Goal: Use online tool/utility: Utilize a website feature to perform a specific function

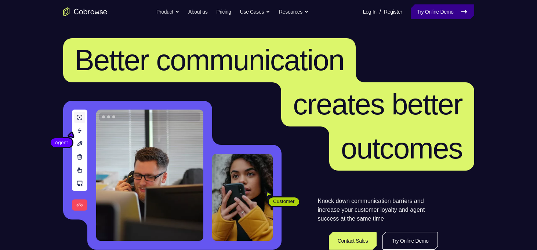
click at [421, 13] on link "Try Online Demo" at bounding box center [442, 11] width 63 height 15
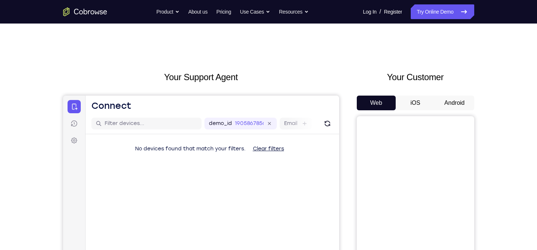
click at [469, 98] on button "Android" at bounding box center [454, 102] width 39 height 15
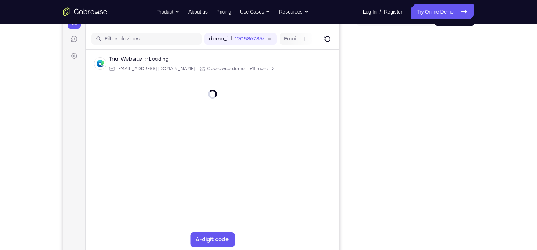
scroll to position [104, 0]
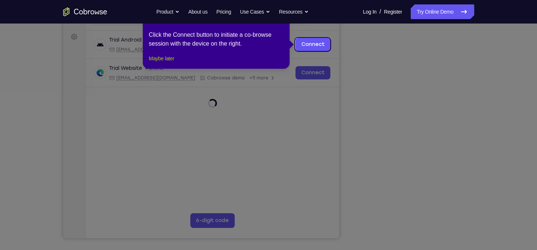
click at [174, 63] on button "Maybe later" at bounding box center [161, 58] width 25 height 9
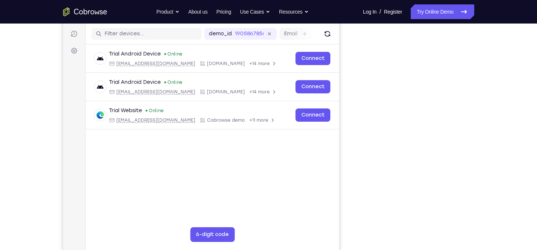
scroll to position [89, 0]
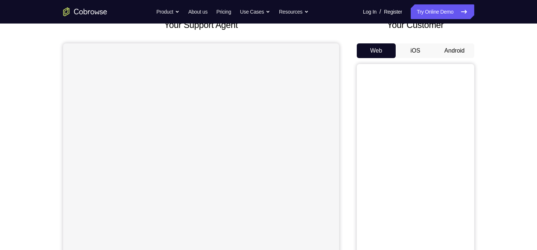
click at [451, 54] on button "Android" at bounding box center [454, 50] width 39 height 15
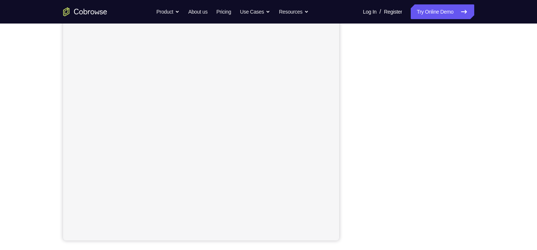
scroll to position [102, 0]
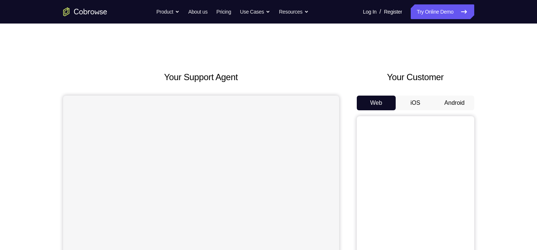
click at [454, 107] on button "Android" at bounding box center [454, 102] width 39 height 15
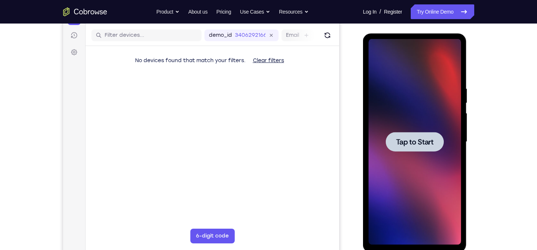
click at [402, 140] on span "Tap to Start" at bounding box center [414, 141] width 37 height 7
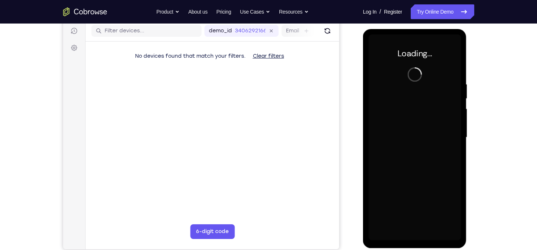
scroll to position [90, 0]
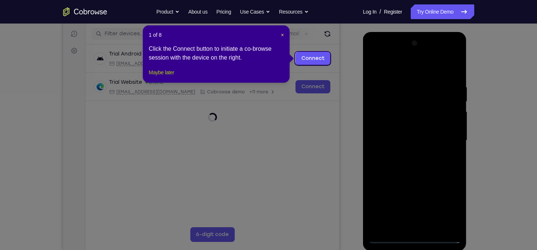
click at [168, 77] on button "Maybe later" at bounding box center [161, 72] width 25 height 9
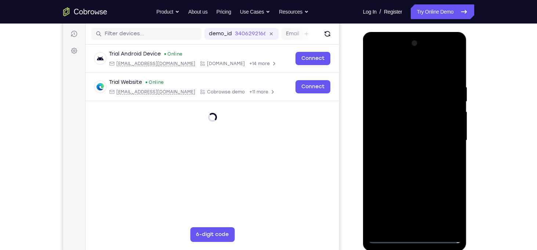
click at [417, 237] on div at bounding box center [415, 140] width 93 height 206
click at [443, 210] on div at bounding box center [415, 140] width 93 height 206
click at [375, 54] on div at bounding box center [415, 140] width 93 height 206
click at [444, 138] on div at bounding box center [415, 140] width 93 height 206
click at [427, 226] on div at bounding box center [415, 140] width 93 height 206
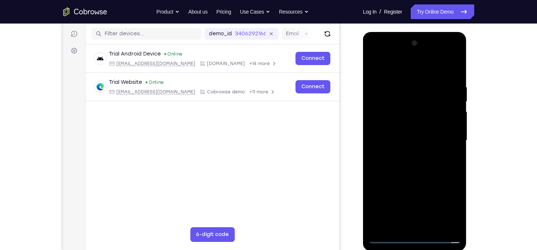
click at [404, 126] on div at bounding box center [415, 140] width 93 height 206
click at [415, 122] on div at bounding box center [415, 140] width 93 height 206
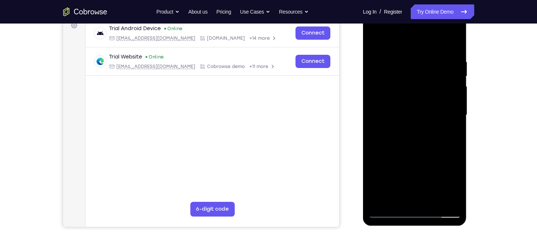
click at [459, 191] on div at bounding box center [415, 115] width 93 height 206
click at [436, 203] on div at bounding box center [415, 115] width 93 height 206
click at [418, 154] on div at bounding box center [415, 115] width 93 height 206
click at [426, 146] on div at bounding box center [415, 115] width 93 height 206
click at [375, 46] on div at bounding box center [415, 115] width 93 height 206
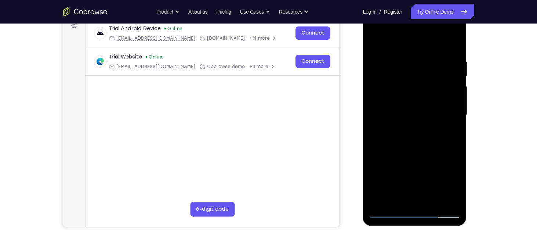
click at [407, 109] on div at bounding box center [415, 115] width 93 height 206
click at [373, 41] on div at bounding box center [415, 115] width 93 height 206
click at [415, 124] on div at bounding box center [415, 115] width 93 height 206
click at [391, 197] on div at bounding box center [415, 115] width 93 height 206
click at [428, 148] on div at bounding box center [415, 115] width 93 height 206
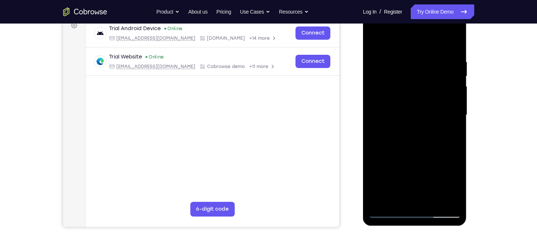
click at [402, 63] on div at bounding box center [415, 115] width 93 height 206
click at [403, 201] on div at bounding box center [415, 115] width 93 height 206
click at [457, 27] on div at bounding box center [415, 115] width 93 height 206
click at [393, 116] on div at bounding box center [415, 115] width 93 height 206
click at [452, 196] on div at bounding box center [415, 115] width 93 height 206
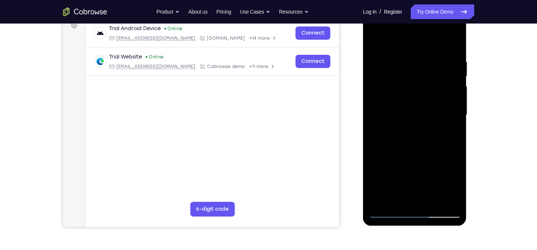
click at [374, 31] on div at bounding box center [415, 115] width 93 height 206
click at [374, 30] on div at bounding box center [415, 115] width 93 height 206
click at [397, 197] on div at bounding box center [415, 115] width 93 height 206
click at [421, 160] on div at bounding box center [415, 115] width 93 height 206
click at [414, 174] on div at bounding box center [415, 115] width 93 height 206
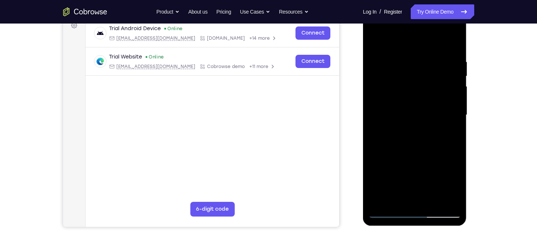
click at [441, 173] on div at bounding box center [415, 115] width 93 height 206
click at [405, 171] on div at bounding box center [415, 115] width 93 height 206
click at [415, 185] on div at bounding box center [415, 115] width 93 height 206
click at [414, 199] on div at bounding box center [415, 115] width 93 height 206
click at [413, 175] on div at bounding box center [415, 115] width 93 height 206
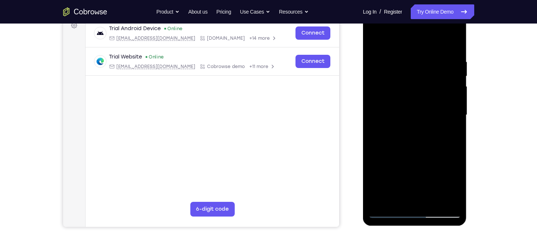
click at [390, 169] on div at bounding box center [415, 115] width 93 height 206
click at [452, 133] on div at bounding box center [415, 115] width 93 height 206
click at [376, 43] on div at bounding box center [415, 115] width 93 height 206
drag, startPoint x: 410, startPoint y: 152, endPoint x: 421, endPoint y: 103, distance: 50.0
click at [421, 103] on div at bounding box center [415, 115] width 93 height 206
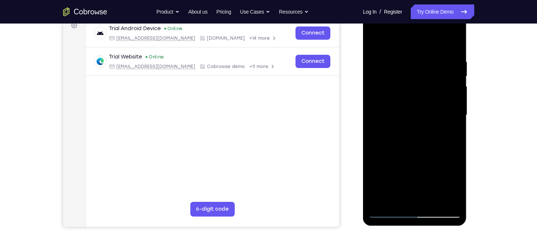
drag, startPoint x: 415, startPoint y: 138, endPoint x: 426, endPoint y: 78, distance: 61.0
click at [426, 78] on div at bounding box center [415, 115] width 93 height 206
drag, startPoint x: 402, startPoint y: 171, endPoint x: 416, endPoint y: 119, distance: 53.8
click at [416, 119] on div at bounding box center [415, 115] width 93 height 206
drag, startPoint x: 408, startPoint y: 181, endPoint x: 422, endPoint y: 137, distance: 47.0
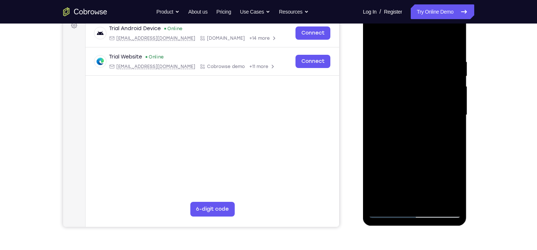
click at [422, 137] on div at bounding box center [415, 115] width 93 height 206
drag, startPoint x: 409, startPoint y: 179, endPoint x: 424, endPoint y: 117, distance: 63.9
click at [424, 117] on div at bounding box center [415, 115] width 93 height 206
drag, startPoint x: 404, startPoint y: 177, endPoint x: 419, endPoint y: 132, distance: 47.5
click at [419, 132] on div at bounding box center [415, 115] width 93 height 206
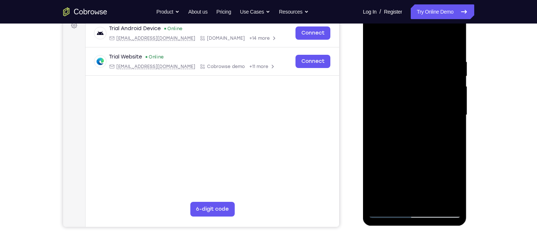
drag, startPoint x: 410, startPoint y: 166, endPoint x: 429, endPoint y: 122, distance: 48.7
click at [429, 122] on div at bounding box center [415, 115] width 93 height 206
drag, startPoint x: 404, startPoint y: 115, endPoint x: 406, endPoint y: 144, distance: 29.1
click at [405, 159] on div at bounding box center [415, 115] width 93 height 206
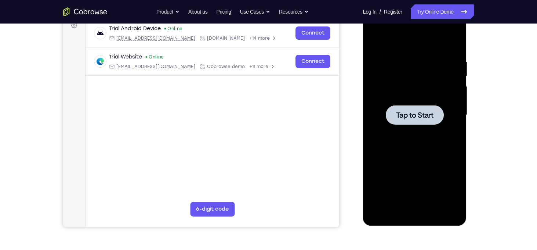
click at [408, 89] on div at bounding box center [415, 115] width 93 height 206
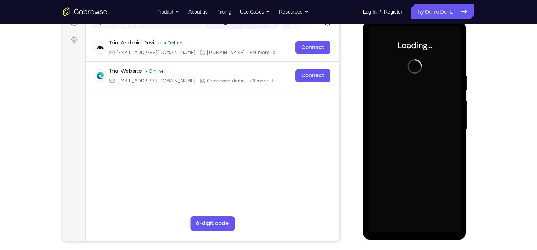
scroll to position [98, 0]
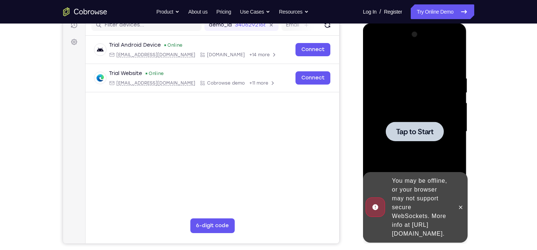
click at [396, 103] on div at bounding box center [415, 132] width 93 height 206
click at [306, 156] on main "demo_id 3406292166 3406292166 Email User ID Device ID Device name 6-digit code …" at bounding box center [212, 138] width 254 height 246
click at [416, 134] on span "Tap to Start" at bounding box center [414, 131] width 37 height 7
click at [459, 204] on icon at bounding box center [461, 207] width 6 height 6
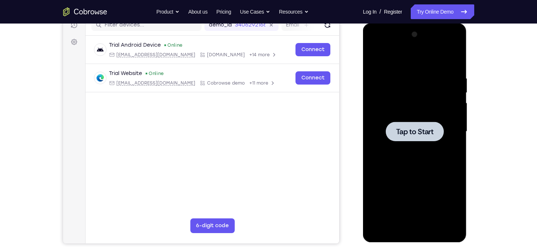
click at [430, 133] on span "Tap to Start" at bounding box center [414, 131] width 37 height 7
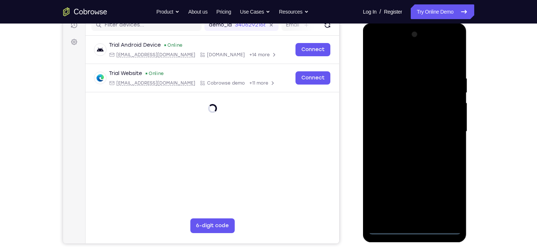
click at [447, 195] on div at bounding box center [415, 132] width 93 height 206
click at [413, 228] on div at bounding box center [415, 132] width 93 height 206
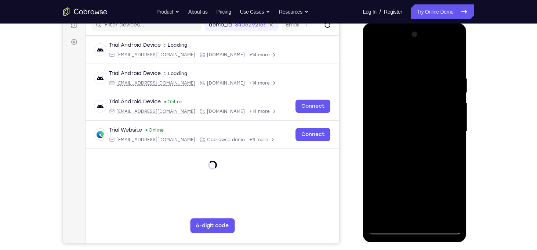
click at [414, 229] on div at bounding box center [415, 132] width 93 height 206
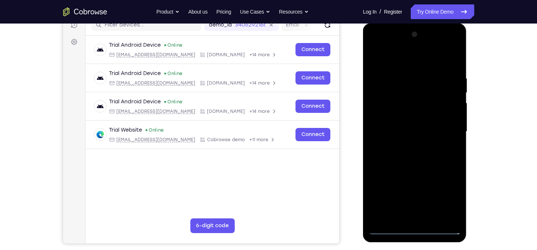
click at [448, 198] on div at bounding box center [415, 132] width 93 height 206
click at [445, 198] on div at bounding box center [415, 132] width 93 height 206
click at [376, 58] on div at bounding box center [415, 132] width 93 height 206
click at [445, 124] on div at bounding box center [415, 132] width 93 height 206
click at [446, 131] on div at bounding box center [415, 132] width 93 height 206
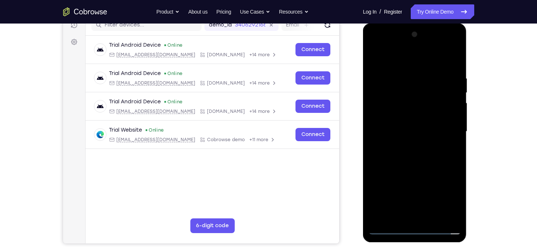
click at [408, 145] on div at bounding box center [415, 132] width 93 height 206
click at [402, 115] on div at bounding box center [415, 132] width 93 height 206
click at [412, 115] on div at bounding box center [415, 132] width 93 height 206
click at [406, 78] on div at bounding box center [415, 132] width 93 height 206
click at [457, 121] on div at bounding box center [415, 132] width 93 height 206
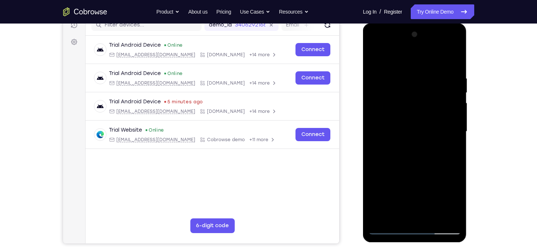
click at [446, 218] on div at bounding box center [415, 132] width 93 height 206
click at [383, 147] on div at bounding box center [415, 132] width 93 height 206
drag, startPoint x: 385, startPoint y: 124, endPoint x: 420, endPoint y: 117, distance: 35.5
click at [427, 117] on div at bounding box center [415, 132] width 93 height 206
drag, startPoint x: 378, startPoint y: 109, endPoint x: 456, endPoint y: 104, distance: 78.4
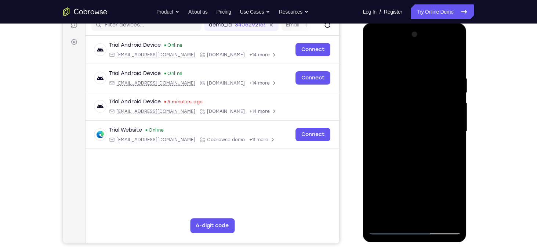
click at [456, 104] on div at bounding box center [415, 132] width 93 height 206
click at [381, 158] on div at bounding box center [415, 132] width 93 height 206
click at [443, 216] on div at bounding box center [415, 132] width 93 height 206
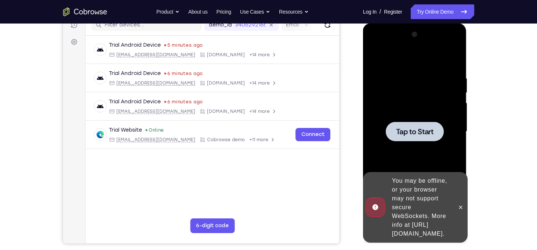
click at [433, 130] on span "Tap to Start" at bounding box center [414, 131] width 37 height 7
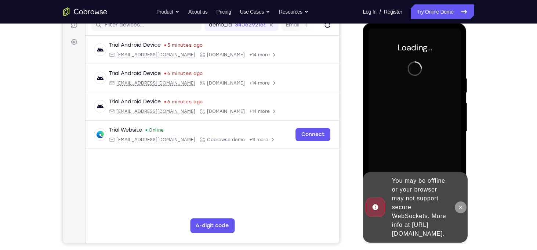
click at [459, 205] on icon at bounding box center [461, 207] width 6 height 6
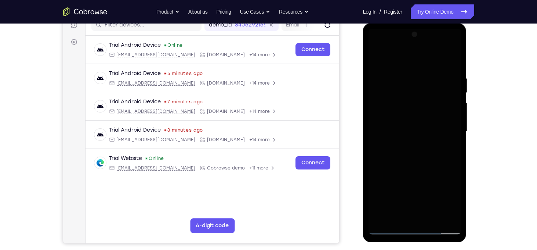
click at [455, 108] on div at bounding box center [415, 132] width 93 height 206
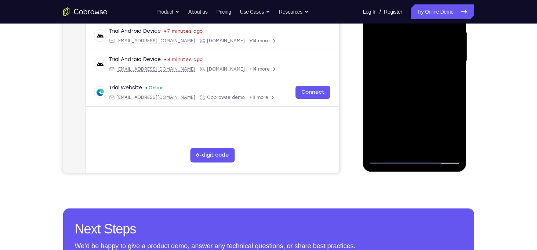
scroll to position [173, 0]
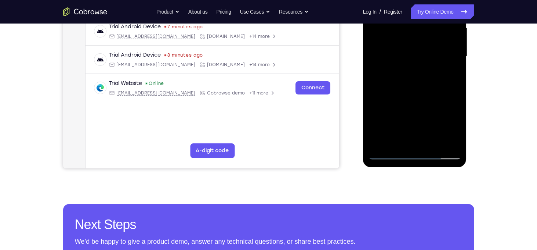
click at [413, 151] on div at bounding box center [415, 57] width 93 height 206
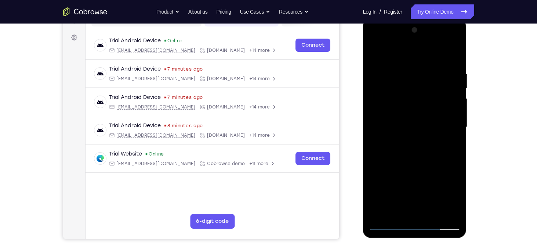
scroll to position [103, 0]
click at [416, 221] on div at bounding box center [415, 127] width 93 height 206
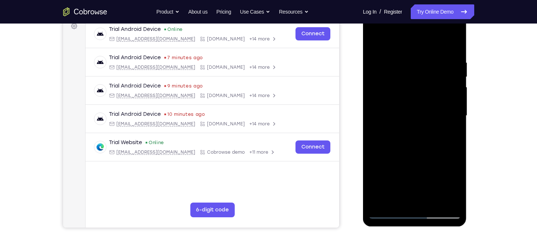
scroll to position [115, 0]
click at [416, 94] on div at bounding box center [415, 115] width 93 height 206
click at [415, 212] on div at bounding box center [415, 115] width 93 height 206
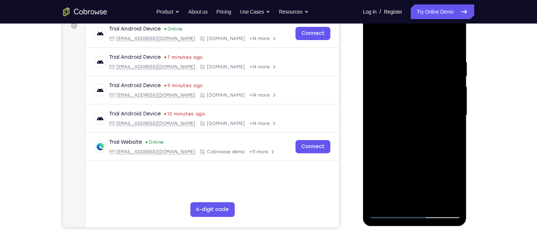
click at [411, 213] on div at bounding box center [415, 115] width 93 height 206
click at [449, 182] on div at bounding box center [415, 115] width 93 height 206
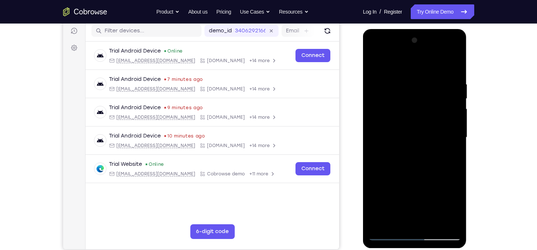
click at [385, 65] on div at bounding box center [415, 138] width 93 height 206
click at [441, 134] on div at bounding box center [415, 138] width 93 height 206
click at [405, 153] on div at bounding box center [415, 138] width 93 height 206
click at [397, 131] on div at bounding box center [415, 138] width 93 height 206
click at [389, 147] on div at bounding box center [415, 138] width 93 height 206
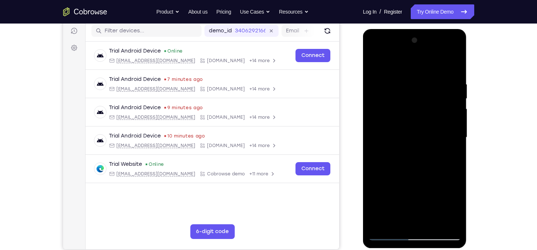
click at [406, 133] on div at bounding box center [415, 138] width 93 height 206
click at [416, 171] on div at bounding box center [415, 138] width 93 height 206
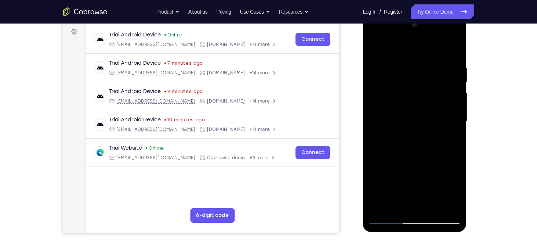
scroll to position [109, 0]
click at [402, 164] on div at bounding box center [415, 121] width 93 height 206
click at [433, 213] on div at bounding box center [415, 121] width 93 height 206
click at [403, 160] on div at bounding box center [415, 121] width 93 height 206
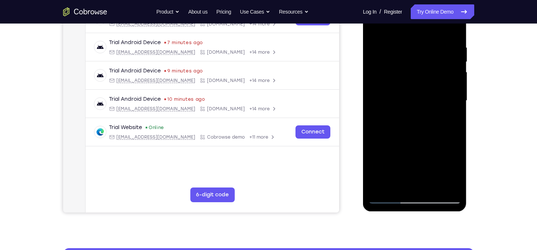
scroll to position [127, 0]
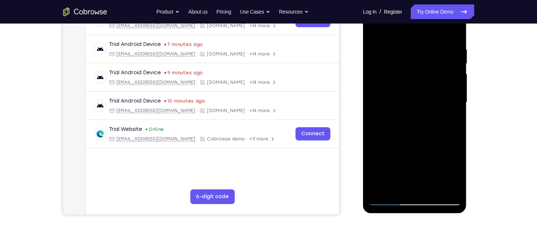
drag, startPoint x: 420, startPoint y: 155, endPoint x: 427, endPoint y: 109, distance: 46.4
click at [427, 109] on div at bounding box center [415, 103] width 93 height 206
drag, startPoint x: 406, startPoint y: 162, endPoint x: 410, endPoint y: 96, distance: 65.5
click at [410, 96] on div at bounding box center [415, 103] width 93 height 206
drag, startPoint x: 407, startPoint y: 171, endPoint x: 417, endPoint y: 119, distance: 52.7
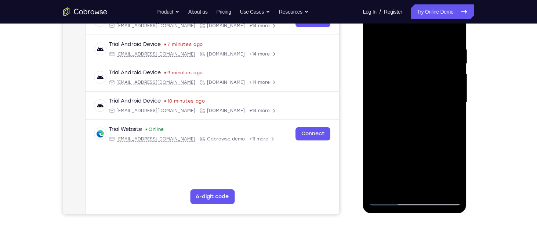
click at [417, 119] on div at bounding box center [415, 103] width 93 height 206
drag, startPoint x: 406, startPoint y: 179, endPoint x: 414, endPoint y: 111, distance: 69.2
click at [414, 111] on div at bounding box center [415, 103] width 93 height 206
click at [405, 151] on div at bounding box center [415, 103] width 93 height 206
click at [388, 185] on div at bounding box center [415, 103] width 93 height 206
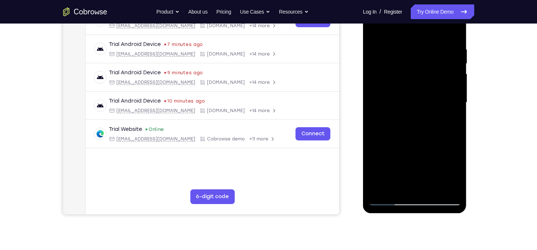
click at [394, 188] on div at bounding box center [415, 103] width 93 height 206
click at [417, 155] on div at bounding box center [415, 103] width 93 height 206
click at [451, 114] on div at bounding box center [415, 103] width 93 height 206
click at [372, 30] on div at bounding box center [415, 103] width 93 height 206
drag, startPoint x: 410, startPoint y: 133, endPoint x: 418, endPoint y: 69, distance: 63.7
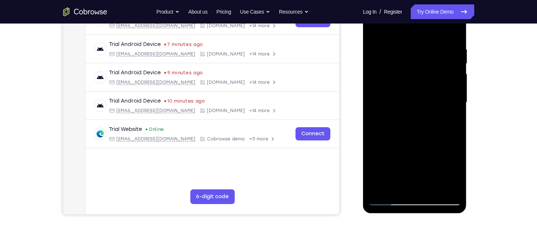
click at [418, 69] on div at bounding box center [415, 103] width 93 height 206
drag, startPoint x: 407, startPoint y: 164, endPoint x: 418, endPoint y: 72, distance: 92.4
click at [418, 72] on div at bounding box center [415, 103] width 93 height 206
drag, startPoint x: 410, startPoint y: 176, endPoint x: 422, endPoint y: 138, distance: 39.4
click at [422, 138] on div at bounding box center [415, 103] width 93 height 206
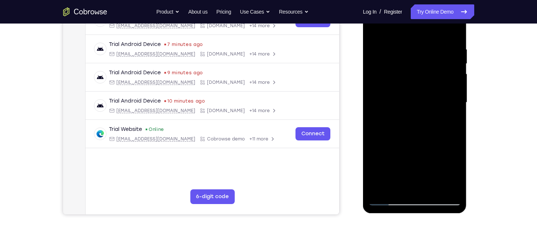
drag, startPoint x: 411, startPoint y: 178, endPoint x: 416, endPoint y: 134, distance: 43.6
click at [416, 134] on div at bounding box center [415, 103] width 93 height 206
drag, startPoint x: 415, startPoint y: 176, endPoint x: 426, endPoint y: 126, distance: 51.6
click at [426, 126] on div at bounding box center [415, 103] width 93 height 206
drag, startPoint x: 403, startPoint y: 171, endPoint x: 412, endPoint y: 121, distance: 50.8
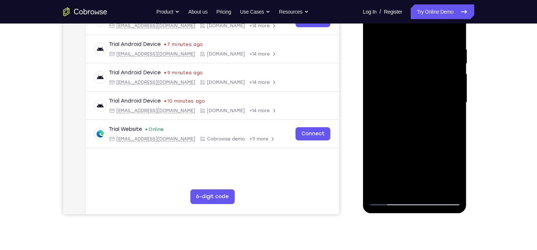
click at [412, 121] on div at bounding box center [415, 103] width 93 height 206
drag, startPoint x: 419, startPoint y: 180, endPoint x: 424, endPoint y: 124, distance: 56.4
click at [424, 124] on div at bounding box center [415, 103] width 93 height 206
drag, startPoint x: 416, startPoint y: 169, endPoint x: 425, endPoint y: 120, distance: 49.8
click at [425, 120] on div at bounding box center [415, 103] width 93 height 206
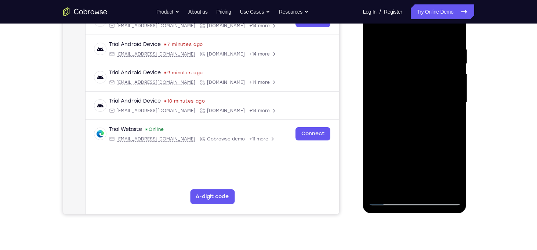
drag, startPoint x: 408, startPoint y: 166, endPoint x: 419, endPoint y: 113, distance: 54.0
click at [419, 113] on div at bounding box center [415, 103] width 93 height 206
drag, startPoint x: 410, startPoint y: 179, endPoint x: 418, endPoint y: 129, distance: 50.7
click at [418, 129] on div at bounding box center [415, 103] width 93 height 206
drag, startPoint x: 402, startPoint y: 181, endPoint x: 420, endPoint y: 116, distance: 67.8
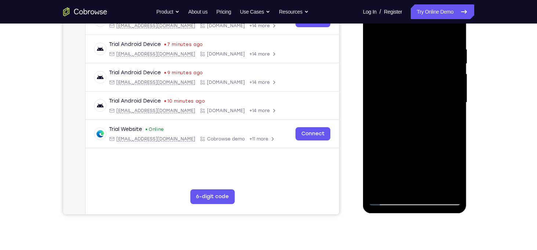
click at [420, 116] on div at bounding box center [415, 103] width 93 height 206
drag, startPoint x: 404, startPoint y: 173, endPoint x: 415, endPoint y: 118, distance: 55.7
click at [415, 118] on div at bounding box center [415, 103] width 93 height 206
drag, startPoint x: 403, startPoint y: 178, endPoint x: 417, endPoint y: 108, distance: 71.6
click at [417, 108] on div at bounding box center [415, 103] width 93 height 206
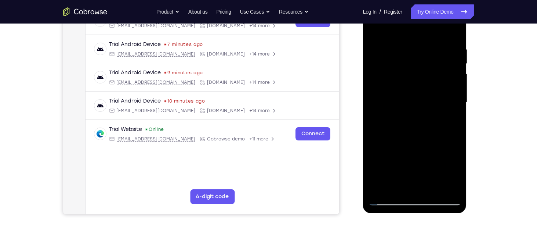
click at [396, 37] on div at bounding box center [415, 103] width 93 height 206
click at [396, 58] on div at bounding box center [415, 103] width 93 height 206
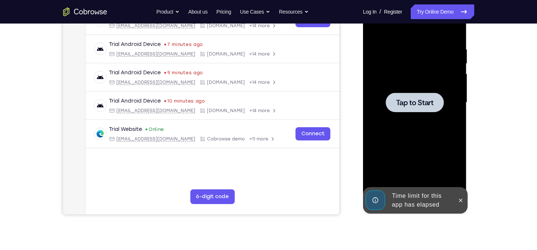
click at [425, 101] on span "Tap to Start" at bounding box center [414, 102] width 37 height 7
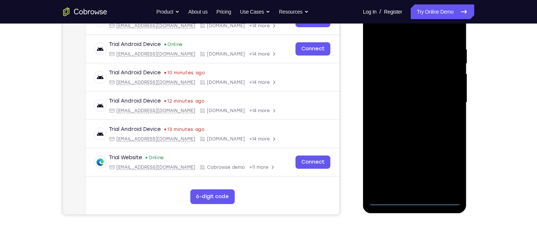
click at [414, 203] on div at bounding box center [415, 103] width 93 height 206
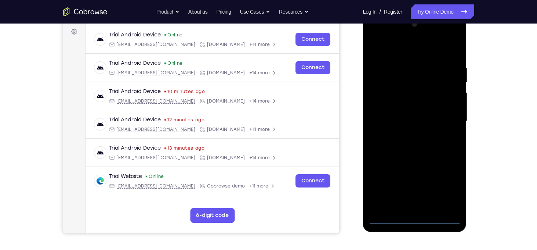
click at [444, 191] on div at bounding box center [415, 121] width 93 height 206
click at [375, 38] on div at bounding box center [415, 121] width 93 height 206
click at [445, 114] on div at bounding box center [415, 121] width 93 height 206
click at [408, 133] on div at bounding box center [415, 121] width 93 height 206
click at [401, 116] on div at bounding box center [415, 121] width 93 height 206
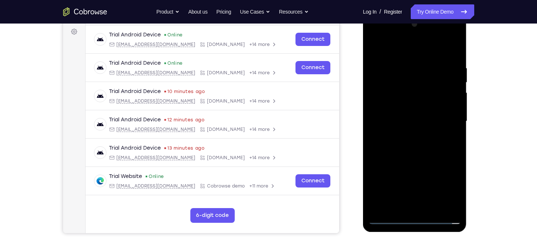
click at [391, 135] on div at bounding box center [415, 121] width 93 height 206
click at [392, 133] on div at bounding box center [415, 121] width 93 height 206
click at [398, 122] on div at bounding box center [415, 121] width 93 height 206
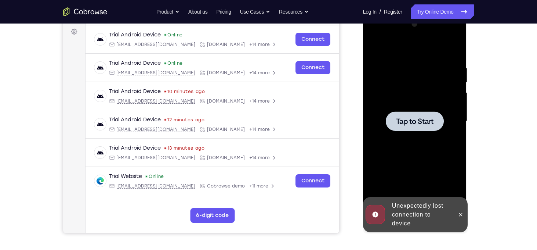
click at [418, 106] on div at bounding box center [415, 121] width 93 height 206
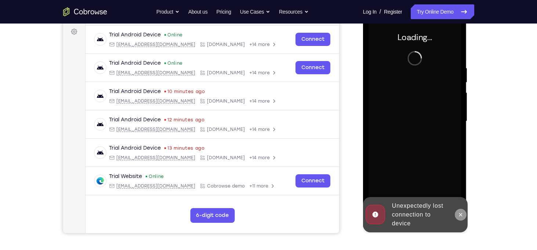
click at [460, 214] on icon at bounding box center [460, 214] width 3 height 3
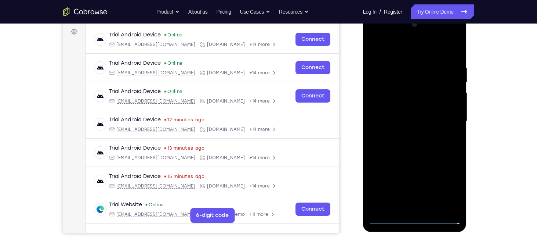
click at [412, 220] on div at bounding box center [415, 121] width 93 height 206
click at [443, 185] on div at bounding box center [415, 121] width 93 height 206
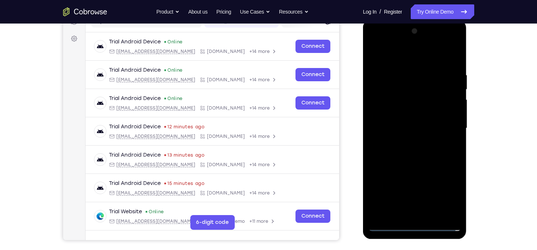
scroll to position [101, 0]
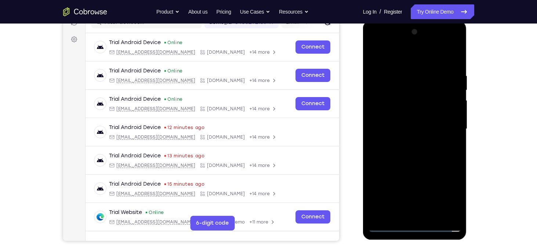
click at [376, 43] on div at bounding box center [415, 129] width 93 height 206
click at [444, 125] on div at bounding box center [415, 129] width 93 height 206
click at [408, 141] on div at bounding box center [415, 129] width 93 height 206
click at [397, 125] on div at bounding box center [415, 129] width 93 height 206
click at [396, 112] on div at bounding box center [415, 129] width 93 height 206
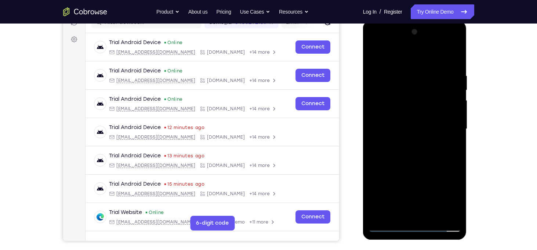
click at [396, 115] on div at bounding box center [415, 129] width 93 height 206
click at [411, 129] on div at bounding box center [415, 129] width 93 height 206
click at [431, 214] on div at bounding box center [415, 129] width 93 height 206
click at [418, 162] on div at bounding box center [415, 129] width 93 height 206
click at [430, 218] on div at bounding box center [415, 129] width 93 height 206
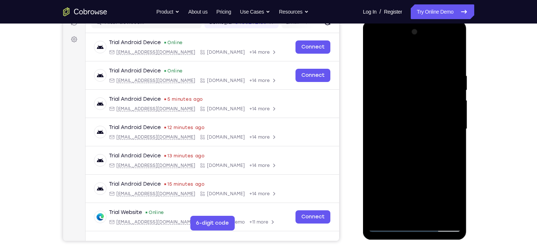
click at [433, 217] on div at bounding box center [415, 129] width 93 height 206
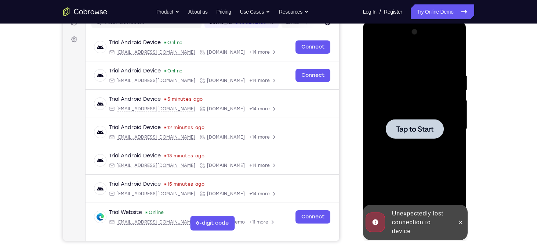
click at [433, 217] on div "Online web based iOS Simulators and Android Emulators. Run iPhone, iPad, Mobile…" at bounding box center [415, 131] width 105 height 220
click at [434, 137] on div at bounding box center [415, 128] width 58 height 19
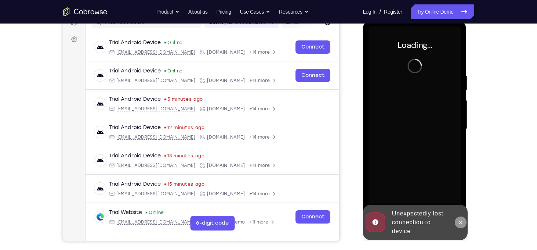
click at [458, 226] on button at bounding box center [461, 222] width 12 height 12
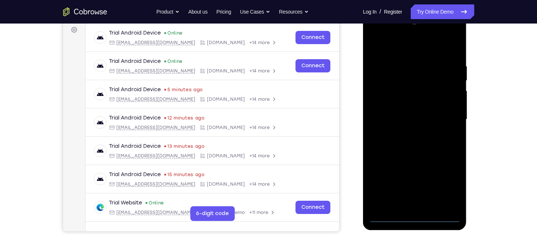
scroll to position [111, 0]
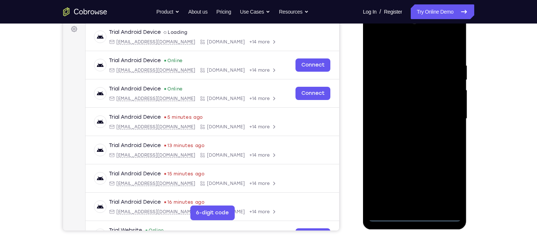
click at [409, 218] on div at bounding box center [415, 119] width 93 height 206
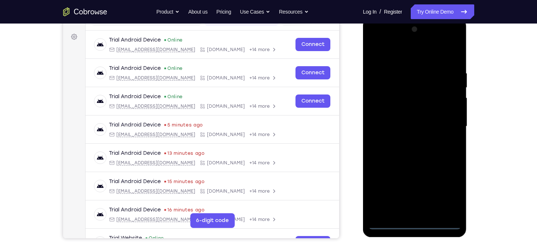
scroll to position [103, 0]
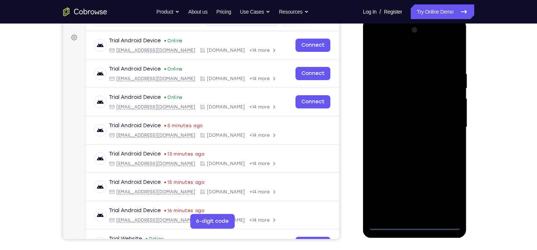
click at [443, 197] on div at bounding box center [415, 127] width 93 height 206
click at [382, 57] on div at bounding box center [415, 127] width 93 height 206
click at [445, 124] on div at bounding box center [415, 127] width 93 height 206
click at [404, 138] on div at bounding box center [415, 127] width 93 height 206
click at [397, 121] on div at bounding box center [415, 127] width 93 height 206
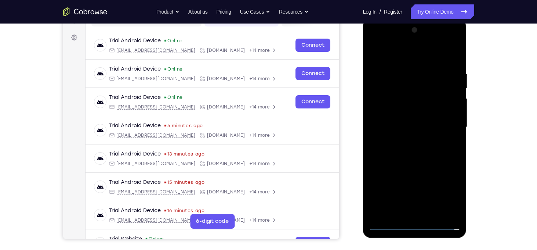
click at [394, 138] on div at bounding box center [415, 127] width 93 height 206
click at [411, 125] on div at bounding box center [415, 127] width 93 height 206
click at [400, 154] on div at bounding box center [415, 127] width 93 height 206
click at [404, 150] on div at bounding box center [415, 127] width 93 height 206
click at [451, 68] on div at bounding box center [415, 127] width 93 height 206
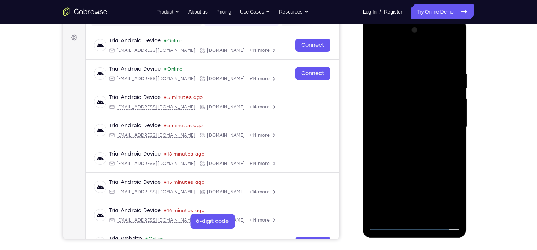
click at [410, 213] on div at bounding box center [415, 127] width 93 height 206
click at [412, 138] on div at bounding box center [415, 127] width 93 height 206
click at [451, 67] on div at bounding box center [415, 127] width 93 height 206
drag, startPoint x: 421, startPoint y: 60, endPoint x: 429, endPoint y: 11, distance: 49.9
click at [429, 19] on html "Online web based iOS Simulators and Android Emulators. Run iPhone, iPad, Mobile…" at bounding box center [415, 129] width 105 height 220
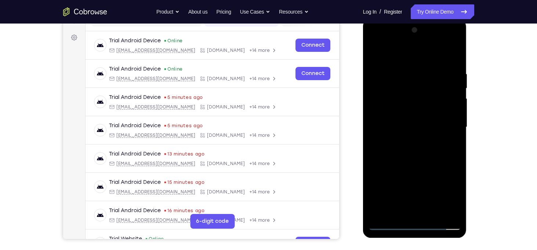
click at [442, 43] on div at bounding box center [415, 127] width 93 height 206
click at [456, 55] on div at bounding box center [415, 127] width 93 height 206
click at [378, 40] on div at bounding box center [415, 127] width 93 height 206
click at [382, 107] on div at bounding box center [415, 127] width 93 height 206
click at [416, 163] on div at bounding box center [415, 127] width 93 height 206
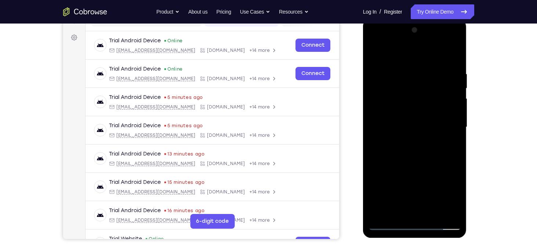
click at [432, 213] on div at bounding box center [415, 127] width 93 height 206
click at [412, 163] on div at bounding box center [415, 127] width 93 height 206
click at [401, 62] on div at bounding box center [415, 127] width 93 height 206
click at [397, 85] on div at bounding box center [415, 127] width 93 height 206
click at [394, 209] on div at bounding box center [415, 127] width 93 height 206
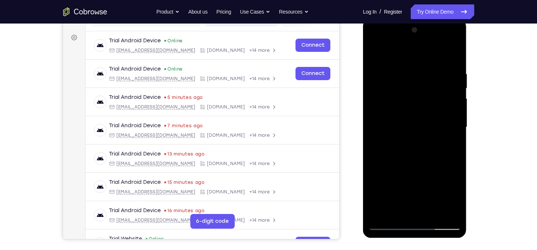
click at [453, 145] on div at bounding box center [415, 127] width 93 height 206
click at [421, 104] on div at bounding box center [415, 127] width 93 height 206
click at [374, 51] on div at bounding box center [415, 127] width 93 height 206
click at [374, 52] on div at bounding box center [415, 127] width 93 height 206
drag, startPoint x: 403, startPoint y: 179, endPoint x: 418, endPoint y: 85, distance: 95.2
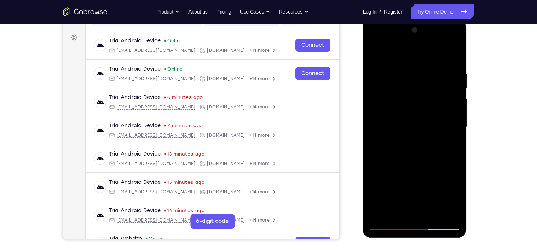
click at [418, 84] on div at bounding box center [415, 127] width 93 height 206
drag, startPoint x: 400, startPoint y: 197, endPoint x: 415, endPoint y: 133, distance: 66.5
click at [415, 133] on div at bounding box center [415, 127] width 93 height 206
drag, startPoint x: 418, startPoint y: 200, endPoint x: 436, endPoint y: 125, distance: 76.5
click at [436, 125] on div at bounding box center [415, 127] width 93 height 206
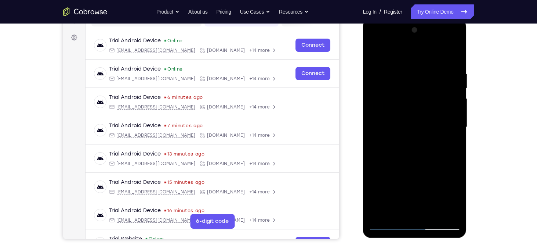
drag, startPoint x: 403, startPoint y: 201, endPoint x: 415, endPoint y: 138, distance: 64.3
click at [415, 138] on div at bounding box center [415, 127] width 93 height 206
drag, startPoint x: 405, startPoint y: 200, endPoint x: 409, endPoint y: 136, distance: 64.4
click at [409, 136] on div at bounding box center [415, 127] width 93 height 206
drag, startPoint x: 415, startPoint y: 192, endPoint x: 423, endPoint y: 110, distance: 82.7
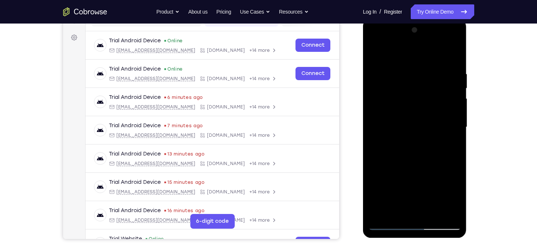
click at [423, 110] on div at bounding box center [415, 127] width 93 height 206
drag, startPoint x: 408, startPoint y: 195, endPoint x: 429, endPoint y: 119, distance: 78.7
click at [429, 119] on div at bounding box center [415, 127] width 93 height 206
drag, startPoint x: 407, startPoint y: 197, endPoint x: 415, endPoint y: 126, distance: 71.3
click at [415, 126] on div at bounding box center [415, 127] width 93 height 206
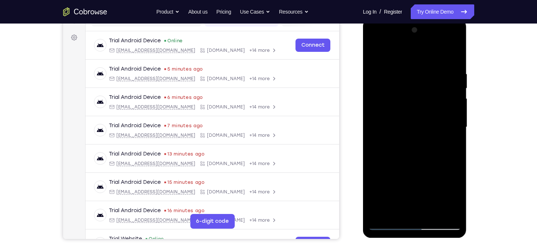
drag, startPoint x: 408, startPoint y: 200, endPoint x: 414, endPoint y: 134, distance: 66.0
click at [414, 134] on div at bounding box center [415, 127] width 93 height 206
drag, startPoint x: 419, startPoint y: 189, endPoint x: 430, endPoint y: 128, distance: 61.6
click at [430, 128] on div at bounding box center [415, 127] width 93 height 206
drag, startPoint x: 406, startPoint y: 196, endPoint x: 415, endPoint y: 137, distance: 59.1
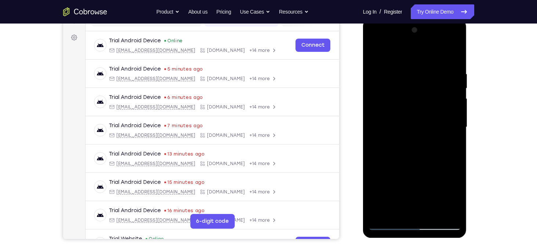
click at [415, 137] on div at bounding box center [415, 127] width 93 height 206
drag, startPoint x: 421, startPoint y: 199, endPoint x: 423, endPoint y: 135, distance: 64.3
click at [423, 135] on div at bounding box center [415, 127] width 93 height 206
drag, startPoint x: 408, startPoint y: 196, endPoint x: 419, endPoint y: 137, distance: 59.6
click at [419, 137] on div at bounding box center [415, 127] width 93 height 206
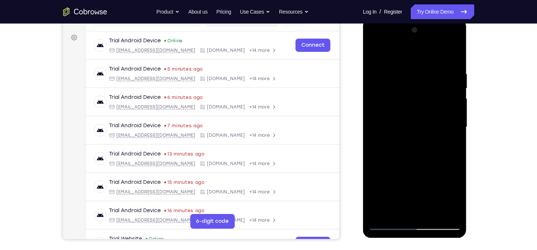
drag, startPoint x: 407, startPoint y: 198, endPoint x: 419, endPoint y: 149, distance: 49.9
click at [419, 149] on div at bounding box center [415, 127] width 93 height 206
drag, startPoint x: 413, startPoint y: 208, endPoint x: 421, endPoint y: 155, distance: 53.5
click at [421, 155] on div at bounding box center [415, 127] width 93 height 206
drag, startPoint x: 403, startPoint y: 199, endPoint x: 411, endPoint y: 140, distance: 59.8
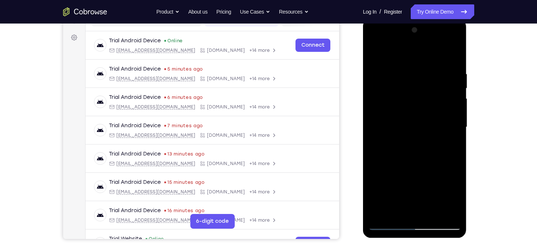
click at [411, 140] on div at bounding box center [415, 127] width 93 height 206
drag, startPoint x: 405, startPoint y: 200, endPoint x: 412, endPoint y: 154, distance: 46.7
click at [412, 154] on div at bounding box center [415, 127] width 93 height 206
drag, startPoint x: 418, startPoint y: 212, endPoint x: 424, endPoint y: 166, distance: 45.9
click at [424, 166] on div at bounding box center [415, 127] width 93 height 206
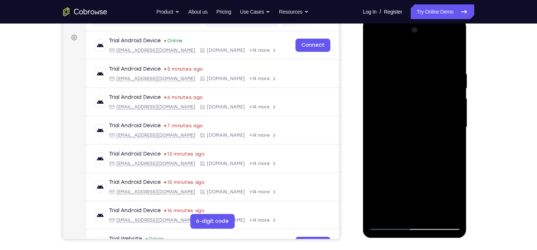
drag, startPoint x: 421, startPoint y: 200, endPoint x: 424, endPoint y: 153, distance: 47.1
click at [424, 153] on div at bounding box center [415, 127] width 93 height 206
drag, startPoint x: 414, startPoint y: 205, endPoint x: 424, endPoint y: 151, distance: 54.5
click at [424, 151] on div at bounding box center [415, 127] width 93 height 206
drag, startPoint x: 418, startPoint y: 203, endPoint x: 427, endPoint y: 159, distance: 45.5
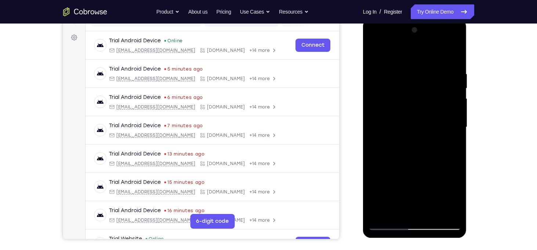
click at [427, 159] on div at bounding box center [415, 127] width 93 height 206
click at [411, 120] on div at bounding box center [415, 127] width 93 height 206
click at [375, 55] on div at bounding box center [415, 127] width 93 height 206
drag, startPoint x: 403, startPoint y: 169, endPoint x: 412, endPoint y: 119, distance: 50.9
click at [412, 119] on div at bounding box center [415, 127] width 93 height 206
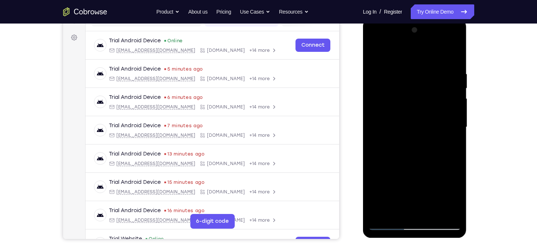
drag, startPoint x: 406, startPoint y: 203, endPoint x: 416, endPoint y: 160, distance: 43.8
click at [416, 160] on div at bounding box center [415, 127] width 93 height 206
drag, startPoint x: 407, startPoint y: 195, endPoint x: 414, endPoint y: 141, distance: 54.9
click at [414, 141] on div at bounding box center [415, 127] width 93 height 206
drag, startPoint x: 411, startPoint y: 203, endPoint x: 421, endPoint y: 142, distance: 61.5
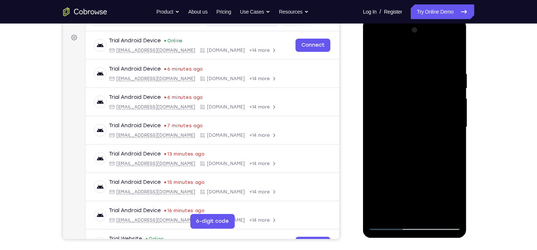
click at [421, 142] on div at bounding box center [415, 127] width 93 height 206
drag, startPoint x: 415, startPoint y: 192, endPoint x: 427, endPoint y: 135, distance: 58.6
click at [427, 135] on div at bounding box center [415, 127] width 93 height 206
drag, startPoint x: 420, startPoint y: 201, endPoint x: 431, endPoint y: 144, distance: 58.4
click at [431, 144] on div at bounding box center [415, 127] width 93 height 206
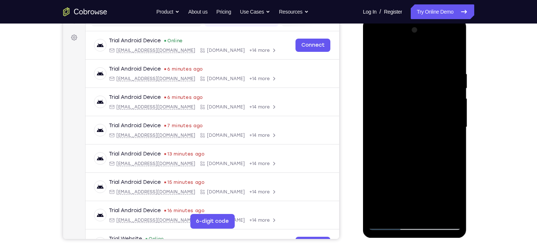
drag, startPoint x: 408, startPoint y: 202, endPoint x: 422, endPoint y: 138, distance: 65.2
click at [422, 138] on div at bounding box center [415, 127] width 93 height 206
drag, startPoint x: 404, startPoint y: 202, endPoint x: 421, endPoint y: 137, distance: 67.4
click at [421, 137] on div at bounding box center [415, 127] width 93 height 206
drag, startPoint x: 415, startPoint y: 199, endPoint x: 428, endPoint y: 126, distance: 74.1
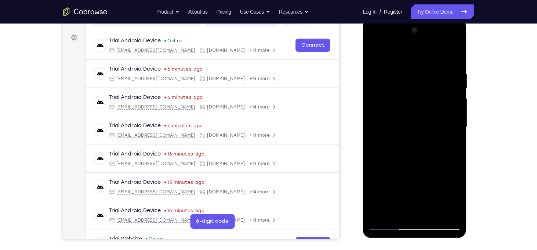
click at [428, 126] on div at bounding box center [415, 127] width 93 height 206
click at [390, 226] on div at bounding box center [415, 127] width 93 height 206
click at [376, 53] on div at bounding box center [415, 127] width 93 height 206
click at [375, 52] on div at bounding box center [415, 127] width 93 height 206
click at [455, 50] on div at bounding box center [415, 127] width 93 height 206
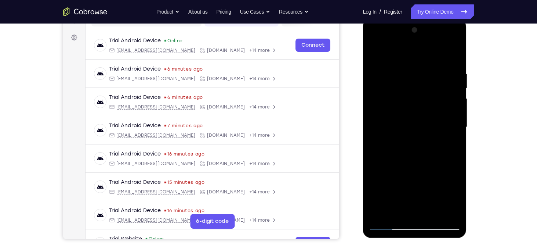
click at [452, 71] on div at bounding box center [415, 127] width 93 height 206
click at [376, 54] on div at bounding box center [415, 127] width 93 height 206
click at [379, 216] on div at bounding box center [415, 127] width 93 height 206
drag, startPoint x: 435, startPoint y: 178, endPoint x: 442, endPoint y: 102, distance: 76.0
click at [442, 102] on div at bounding box center [415, 127] width 93 height 206
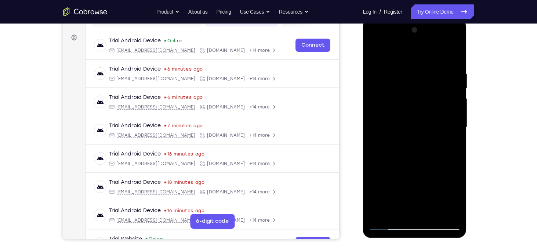
drag, startPoint x: 425, startPoint y: 166, endPoint x: 432, endPoint y: 110, distance: 56.2
click at [432, 110] on div at bounding box center [415, 127] width 93 height 206
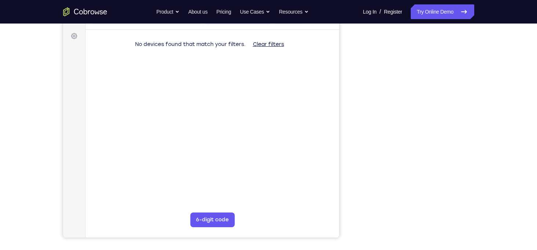
scroll to position [105, 0]
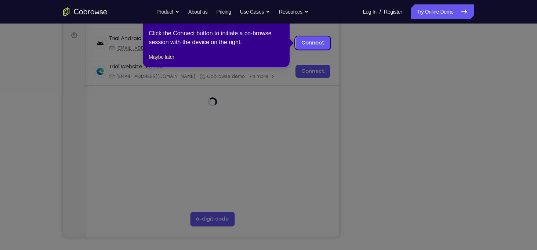
click at [410, 99] on icon at bounding box center [271, 125] width 543 height 250
click at [174, 61] on button "Maybe later" at bounding box center [161, 57] width 25 height 9
